Goal: Task Accomplishment & Management: Use online tool/utility

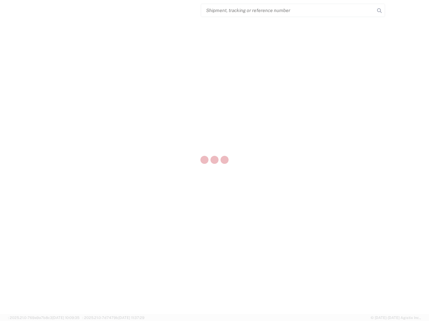
select select "US"
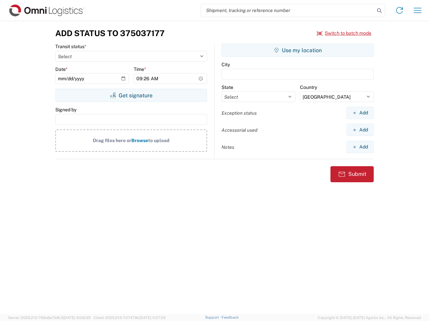
click at [288, 10] on input "search" at bounding box center [287, 10] width 173 height 13
click at [379, 11] on icon at bounding box center [378, 10] width 9 height 9
click at [399, 10] on icon at bounding box center [399, 10] width 11 height 11
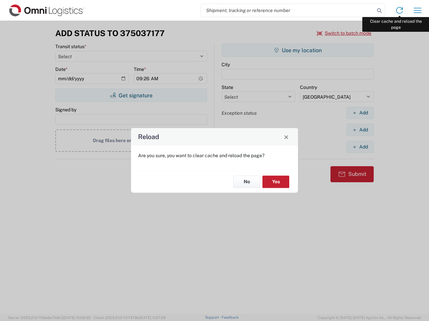
click at [417, 10] on div "Reload Are you sure, you want to clear cache and reload the page? No Yes" at bounding box center [214, 160] width 429 height 321
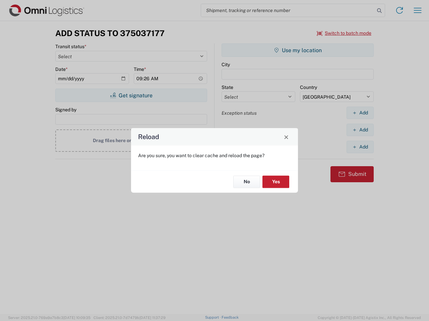
click at [344, 33] on div "Reload Are you sure, you want to clear cache and reload the page? No Yes" at bounding box center [214, 160] width 429 height 321
click at [131, 95] on div "Reload Are you sure, you want to clear cache and reload the page? No Yes" at bounding box center [214, 160] width 429 height 321
click at [297, 50] on div "Reload Are you sure, you want to clear cache and reload the page? No Yes" at bounding box center [214, 160] width 429 height 321
click at [360, 113] on div "Reload Are you sure, you want to clear cache and reload the page? No Yes" at bounding box center [214, 160] width 429 height 321
click at [360, 130] on div "Reload Are you sure, you want to clear cache and reload the page? No Yes" at bounding box center [214, 160] width 429 height 321
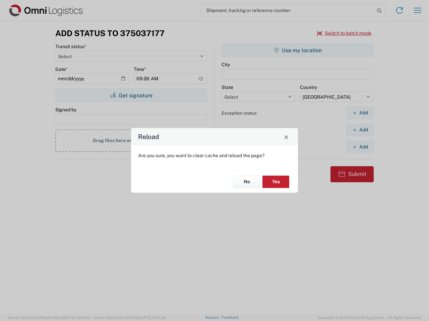
click at [360, 147] on div "Reload Are you sure, you want to clear cache and reload the page? No Yes" at bounding box center [214, 160] width 429 height 321
